Goal: Find specific page/section: Find specific page/section

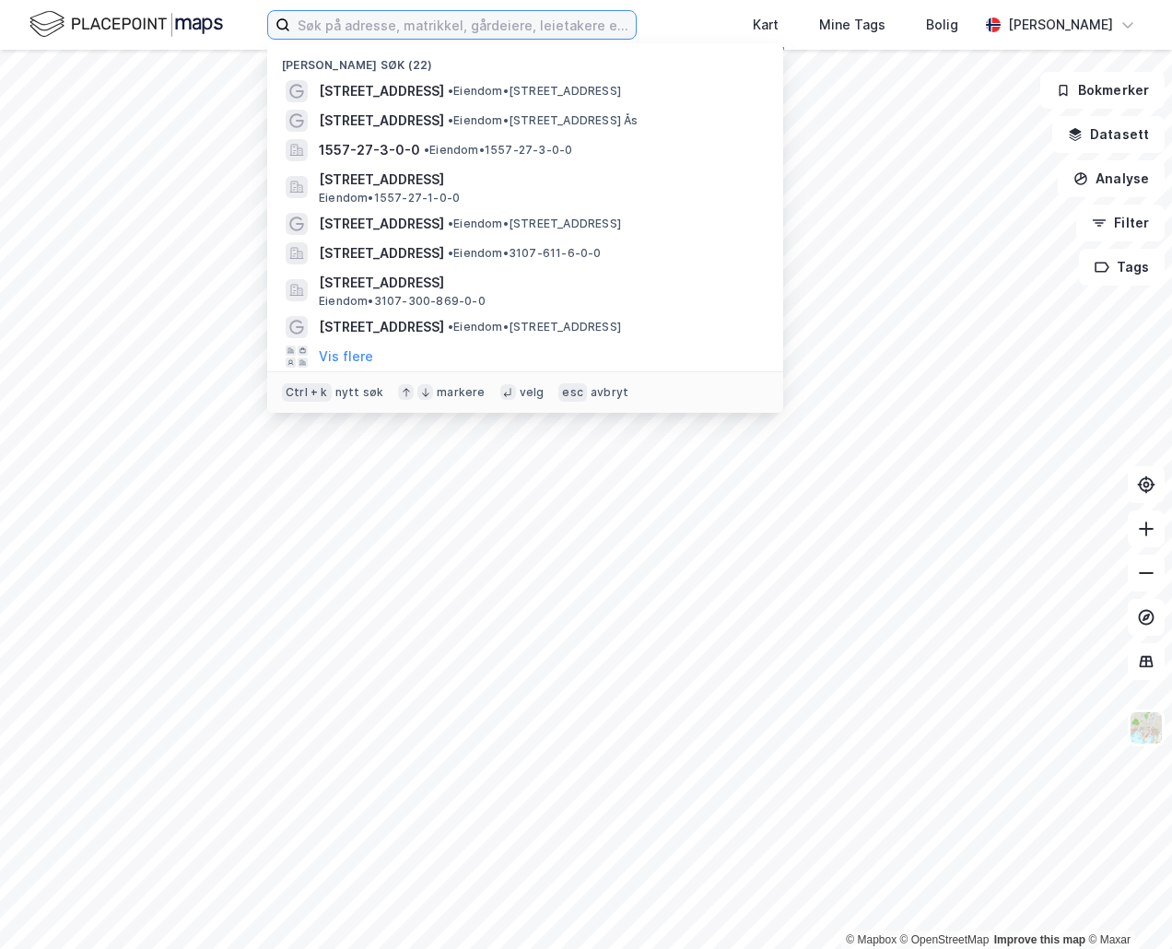
click at [401, 36] on input at bounding box center [463, 25] width 346 height 28
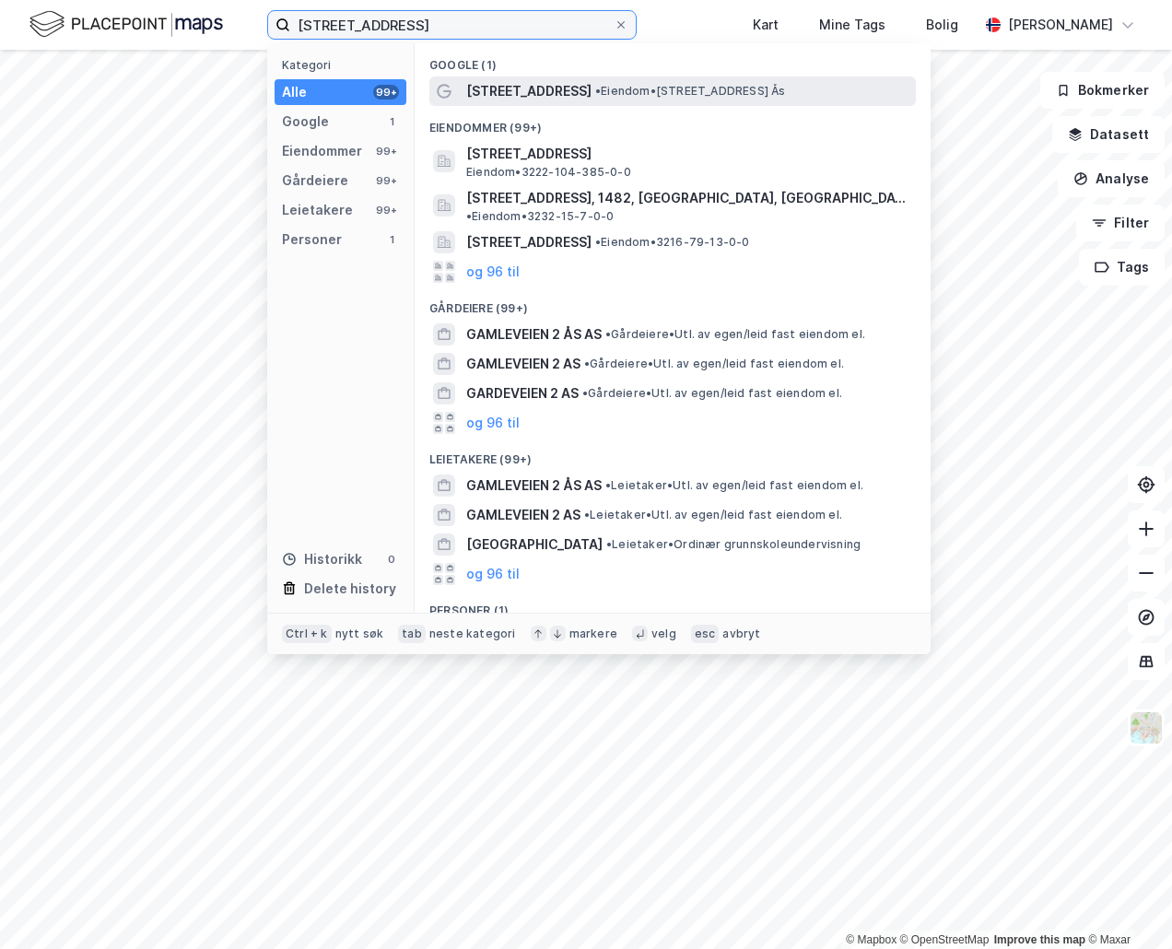
type input "[STREET_ADDRESS]"
click at [534, 95] on span "[STREET_ADDRESS]" at bounding box center [528, 91] width 125 height 22
